Goal: Find specific page/section: Find specific page/section

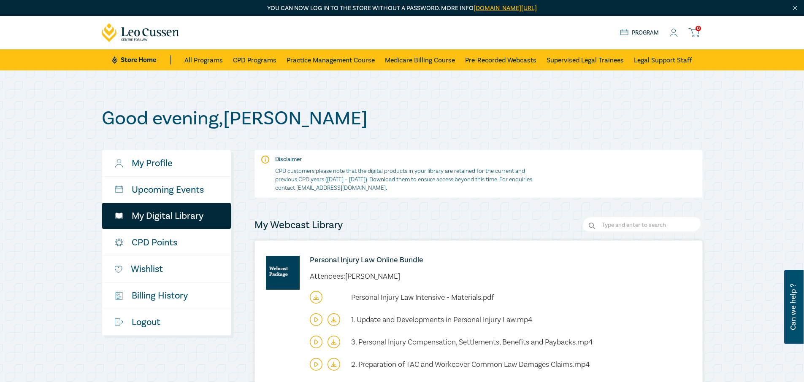
drag, startPoint x: 507, startPoint y: 276, endPoint x: 504, endPoint y: 270, distance: 6.6
click at [507, 276] on ul "Attendees: [PERSON_NAME]" at bounding box center [481, 276] width 342 height 7
click at [314, 295] on icon at bounding box center [316, 297] width 13 height 13
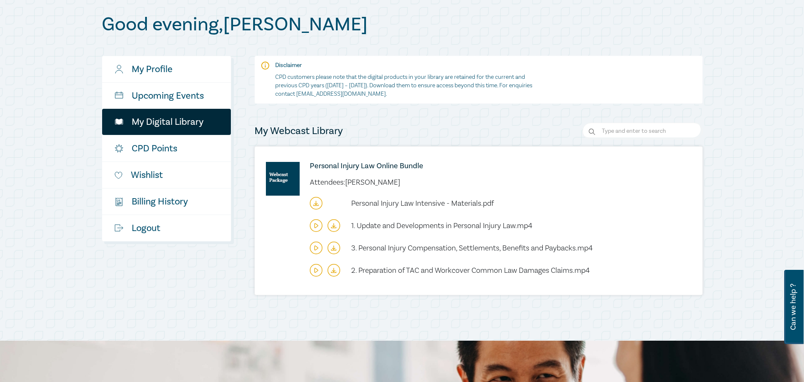
scroll to position [101, 0]
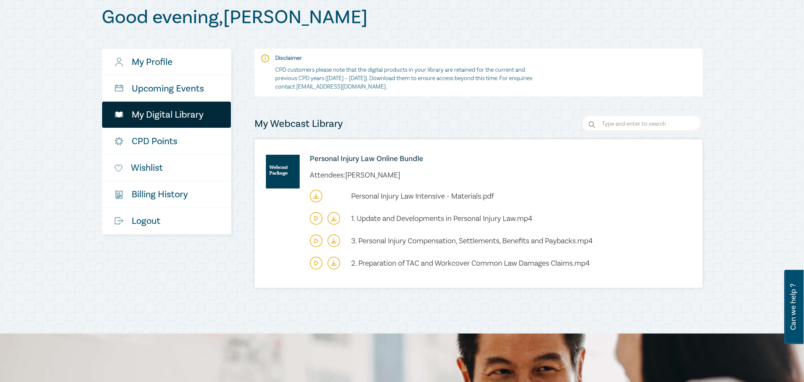
click at [318, 194] on icon at bounding box center [316, 196] width 13 height 13
click at [332, 219] on icon at bounding box center [334, 218] width 13 height 13
click at [332, 215] on icon at bounding box center [334, 218] width 13 height 13
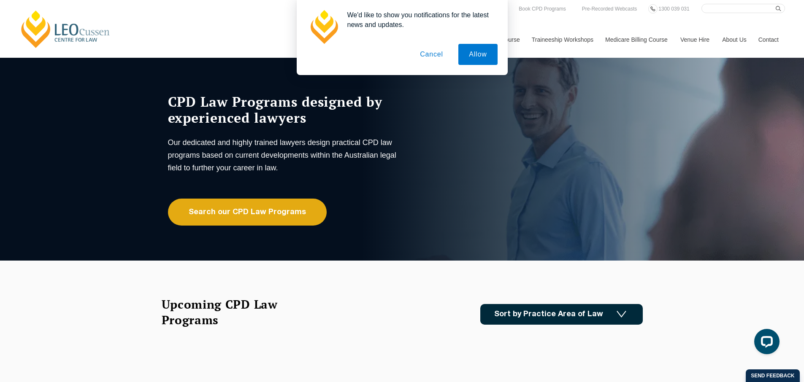
click at [428, 54] on button "Cancel" at bounding box center [431, 54] width 44 height 21
